Goal: Information Seeking & Learning: Learn about a topic

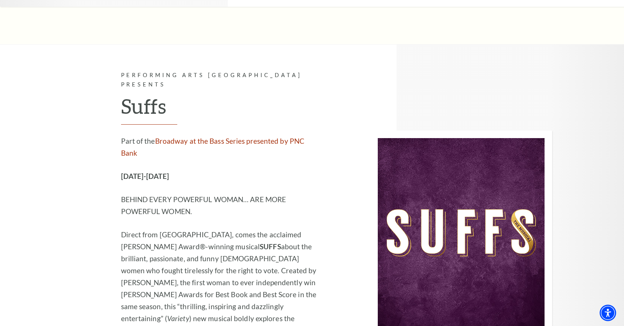
scroll to position [5395, 0]
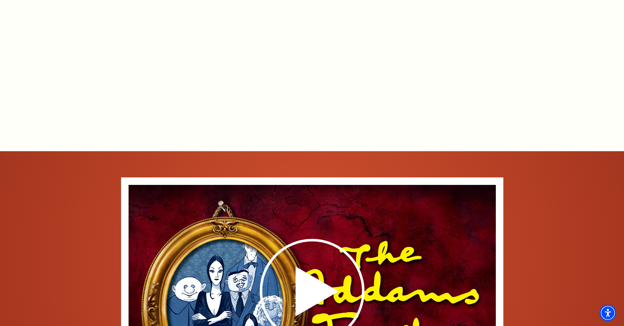
scroll to position [749, 0]
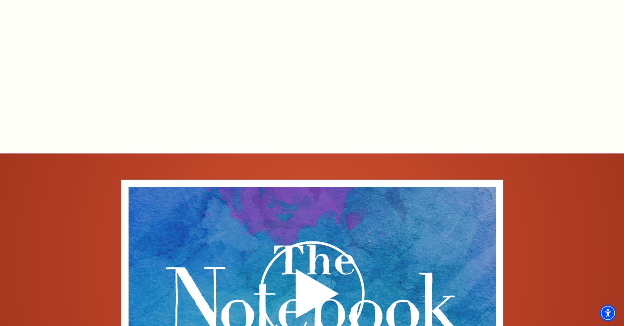
scroll to position [1124, 0]
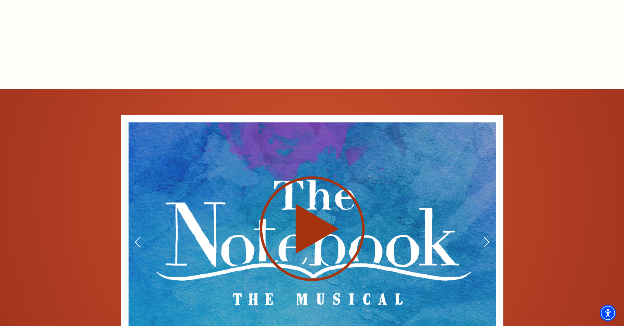
click at [319, 188] on use at bounding box center [312, 229] width 105 height 105
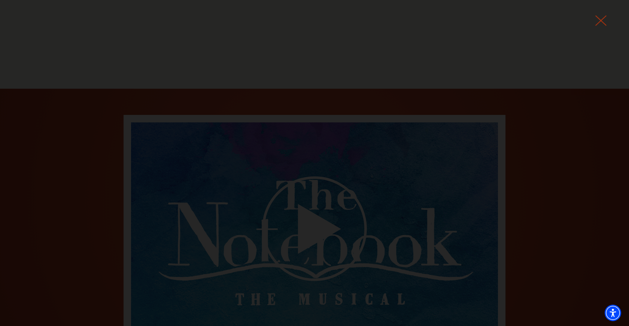
click at [600, 18] on icon at bounding box center [600, 20] width 11 height 11
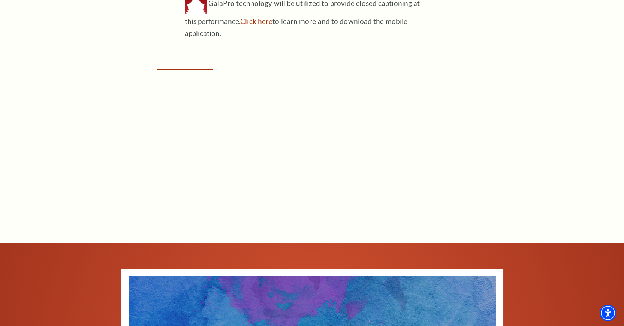
scroll to position [1161, 0]
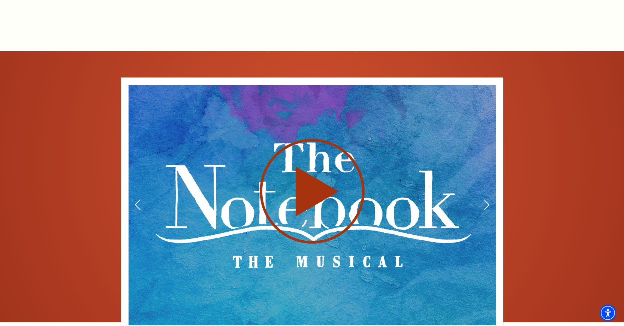
click at [293, 167] on icon at bounding box center [312, 191] width 184 height 106
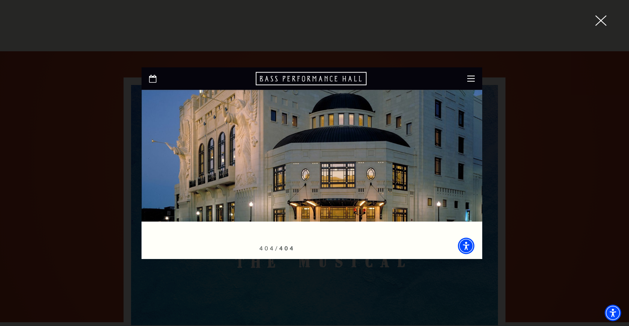
click at [595, 20] on div at bounding box center [314, 163] width 629 height 326
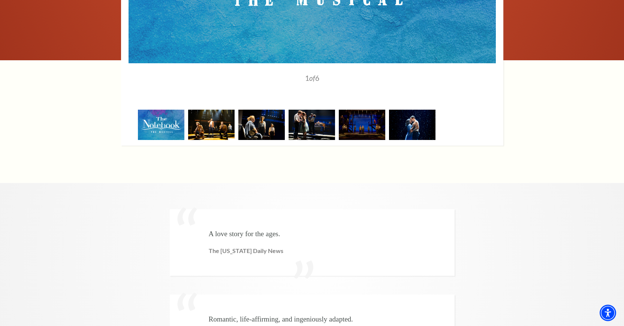
scroll to position [0, 0]
click at [226, 110] on img at bounding box center [211, 125] width 46 height 30
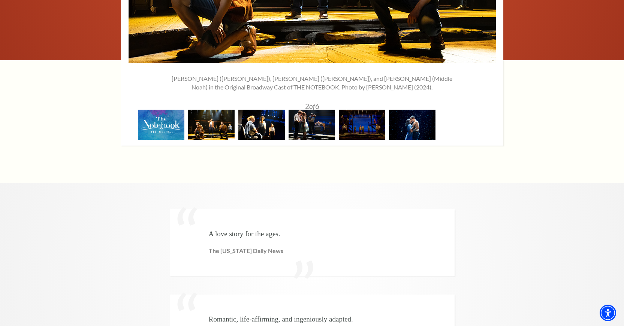
click at [269, 110] on img at bounding box center [261, 125] width 46 height 30
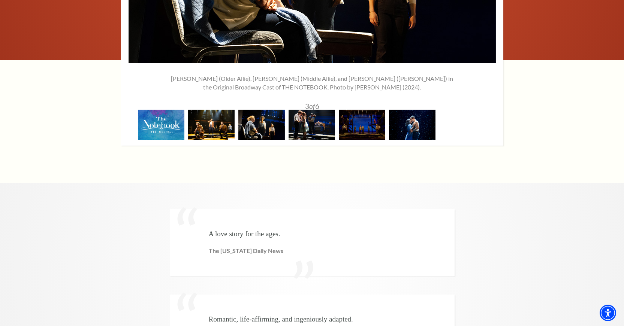
scroll to position [1236, 0]
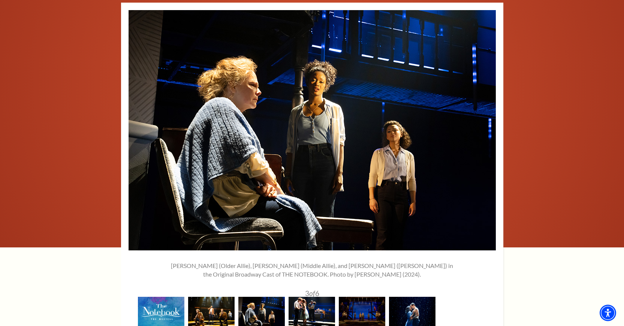
click at [320, 297] on img at bounding box center [311, 312] width 46 height 30
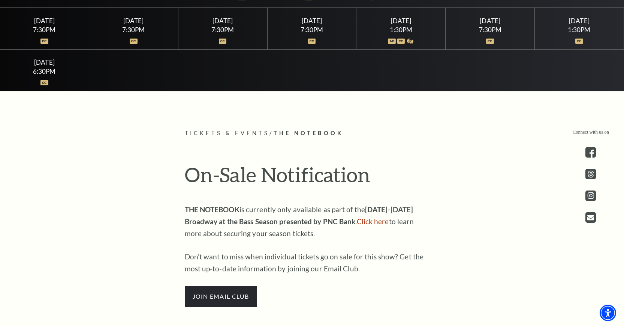
scroll to position [75, 0]
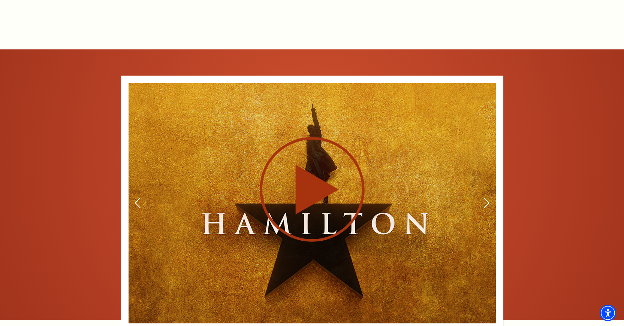
scroll to position [1273, 0]
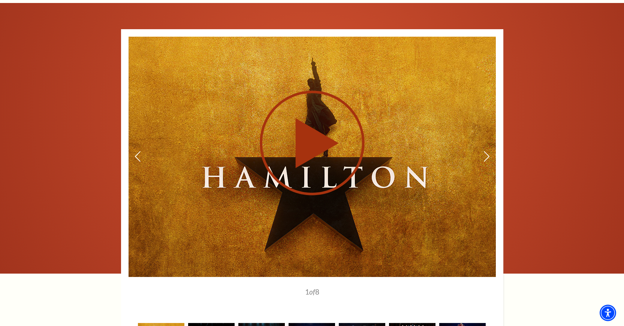
click at [301, 130] on use at bounding box center [312, 143] width 105 height 105
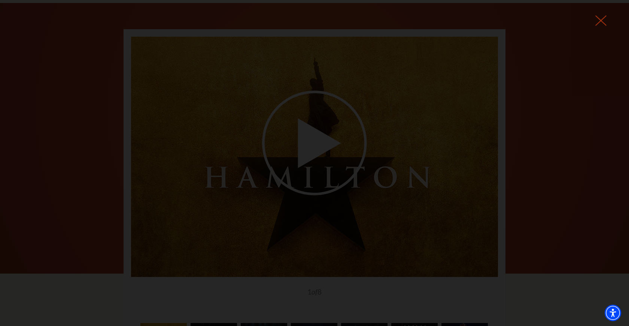
click at [601, 22] on icon at bounding box center [600, 20] width 11 height 11
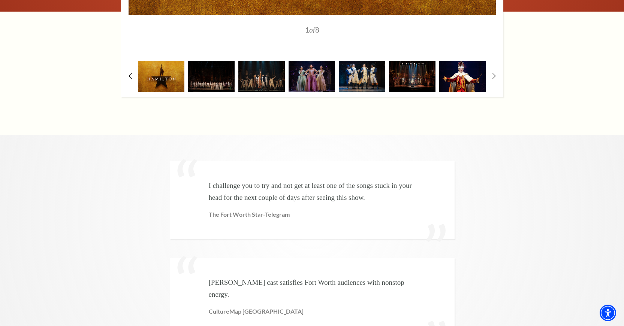
scroll to position [0, 0]
